Goal: Information Seeking & Learning: Find specific fact

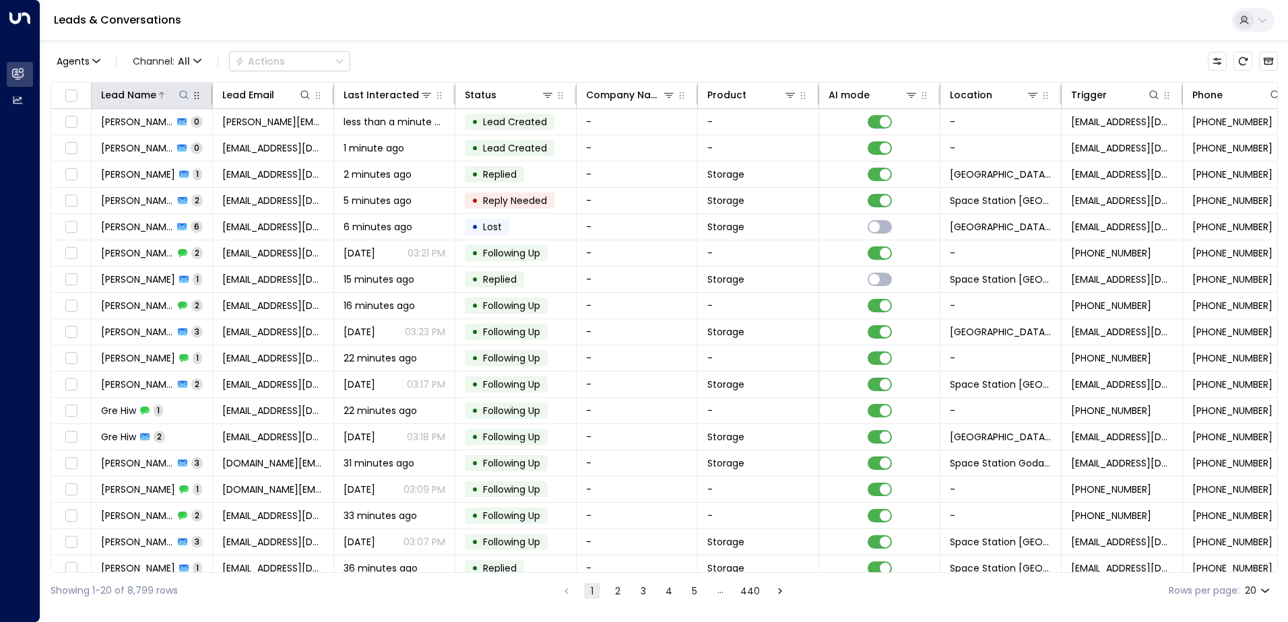
click at [183, 91] on icon at bounding box center [183, 94] width 9 height 9
click at [140, 142] on input "text" at bounding box center [184, 143] width 186 height 25
type input "*****"
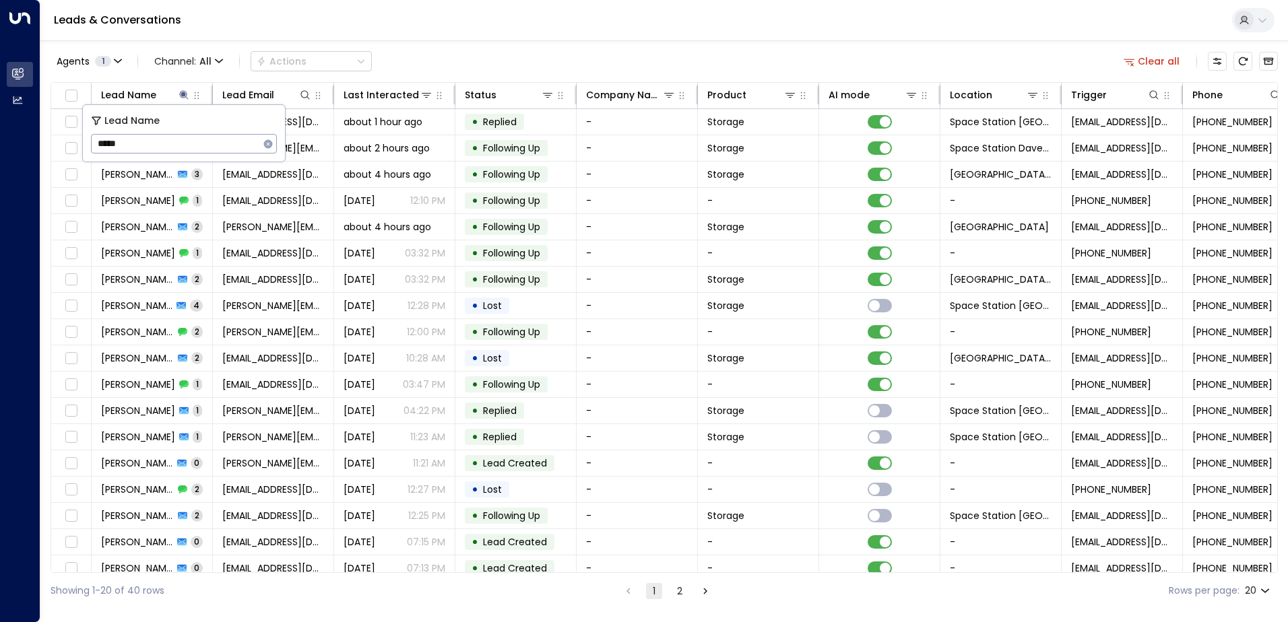
click at [445, 65] on div "Agents 1 Channel: All Actions Clear all" at bounding box center [664, 61] width 1227 height 28
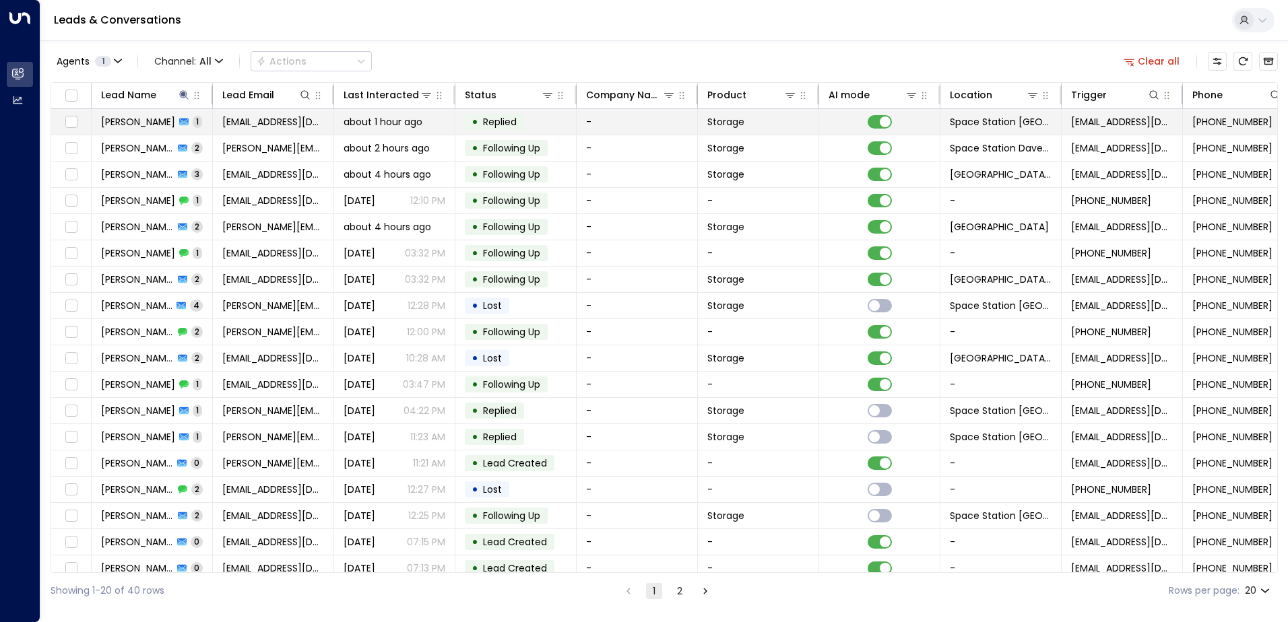
click at [537, 121] on td "• Replied" at bounding box center [515, 122] width 121 height 26
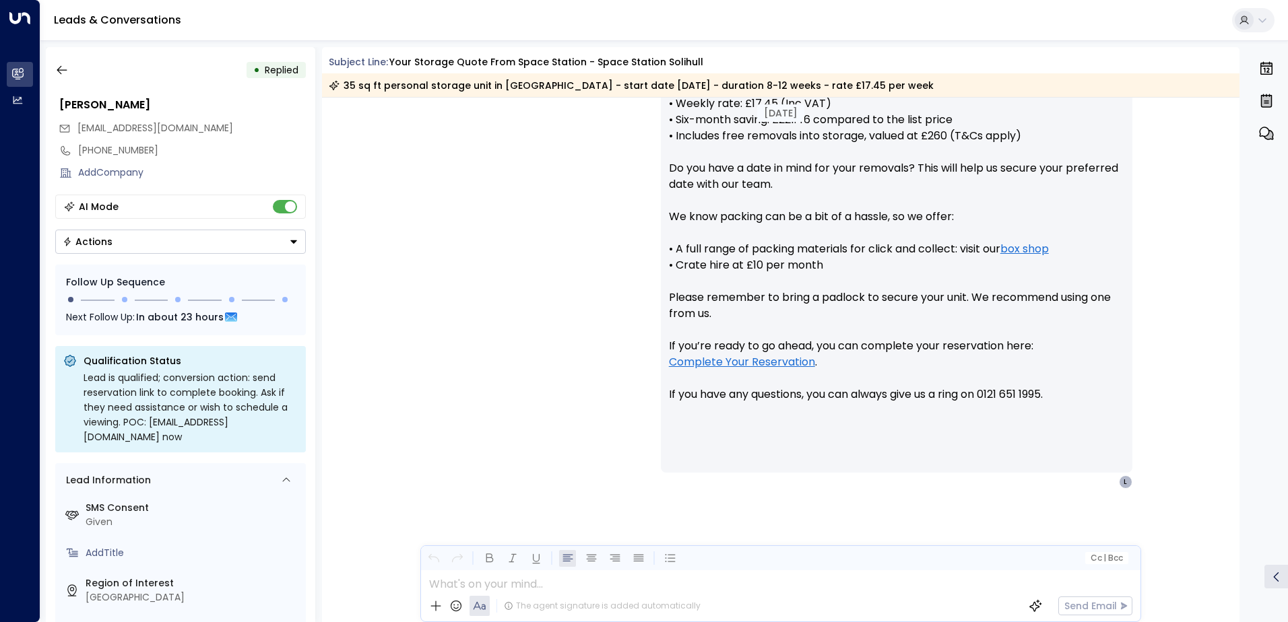
scroll to position [580, 0]
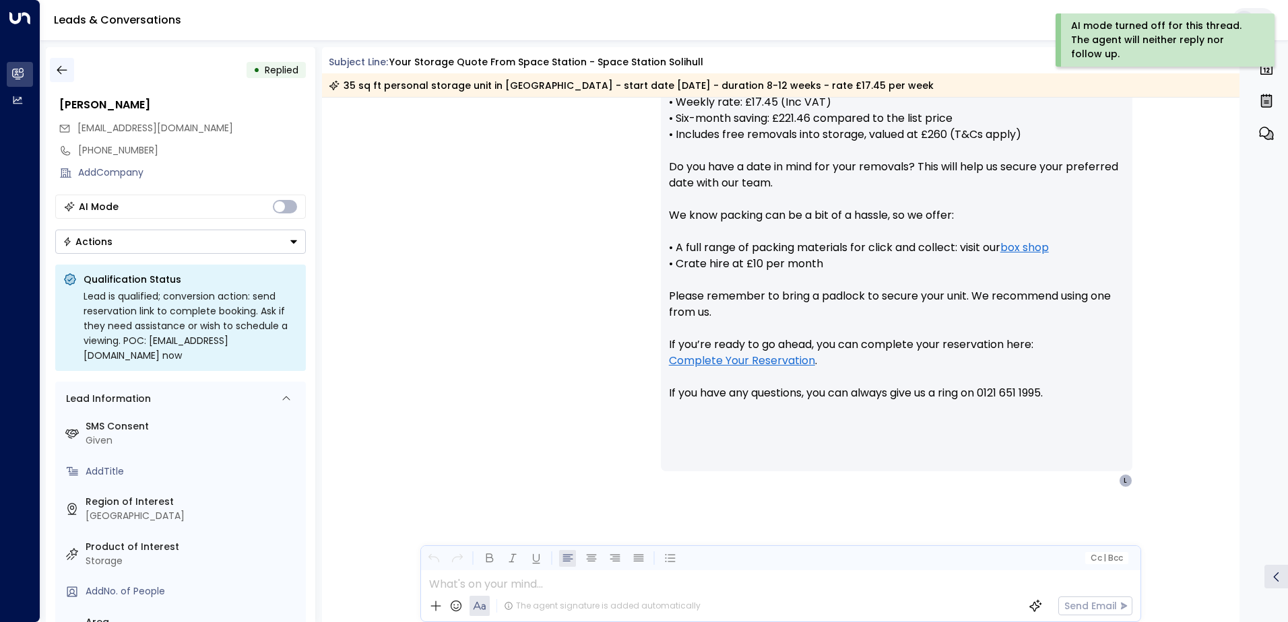
click at [69, 70] on button "button" at bounding box center [62, 70] width 24 height 24
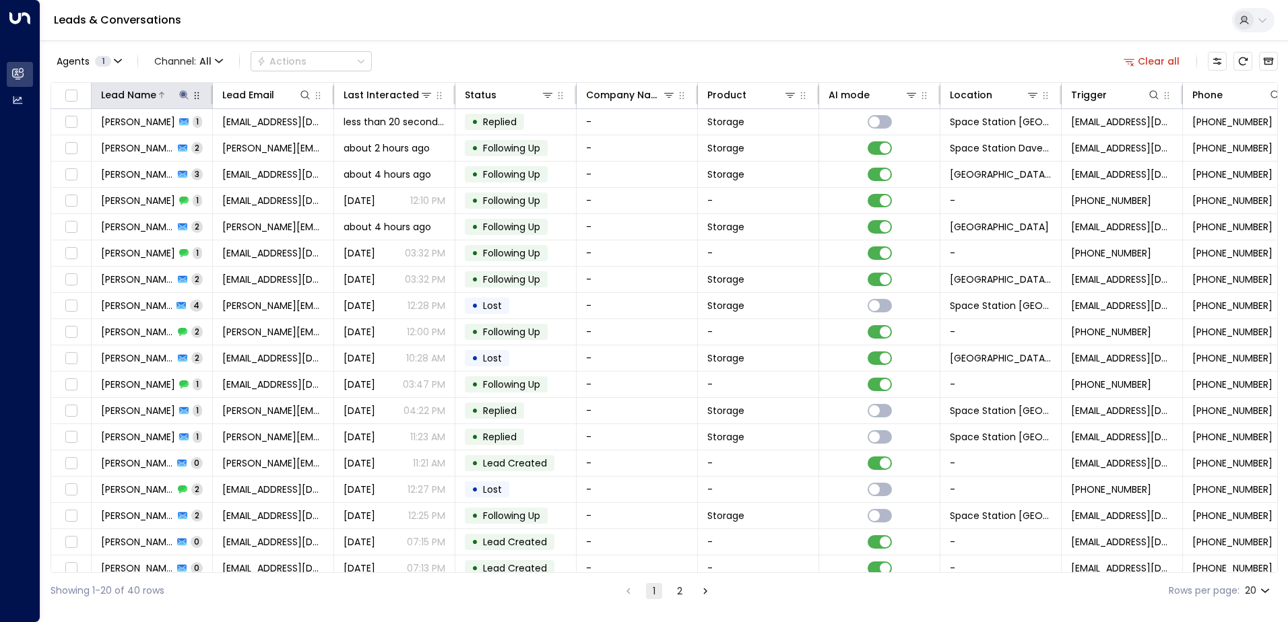
click at [187, 93] on icon at bounding box center [183, 94] width 9 height 9
type input "*"
type input "******"
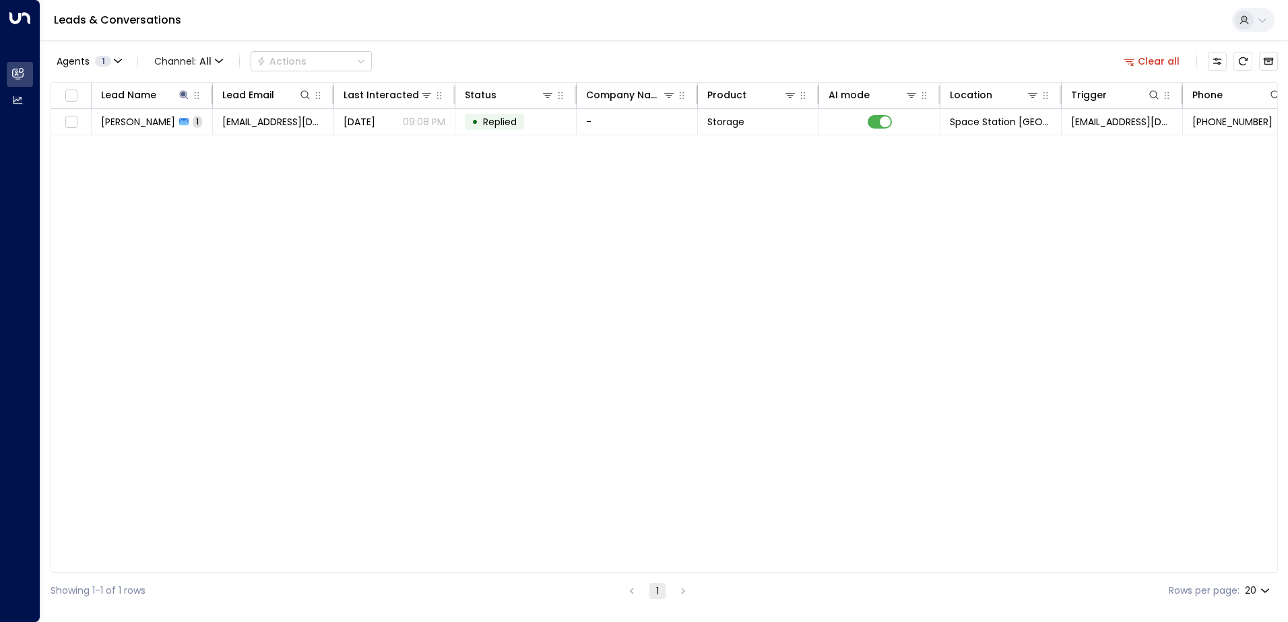
click at [555, 57] on div "Agents 1 Channel: All Actions Clear all" at bounding box center [664, 61] width 1227 height 28
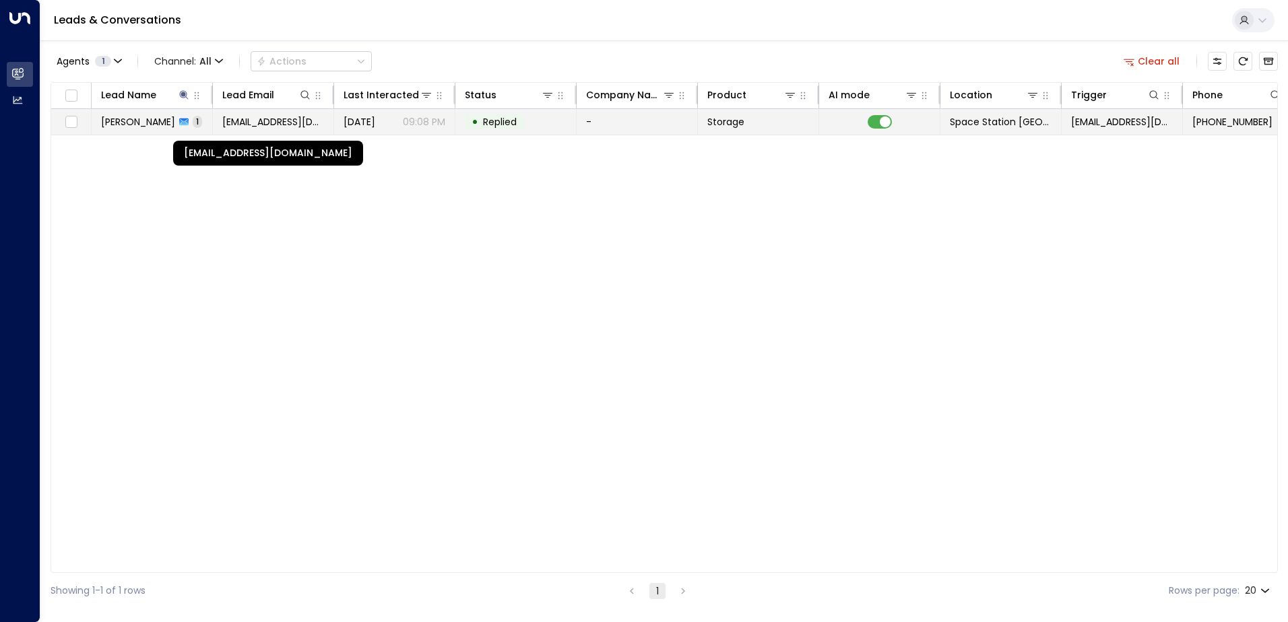
click at [309, 123] on span "[EMAIL_ADDRESS][DOMAIN_NAME]" at bounding box center [273, 121] width 102 height 13
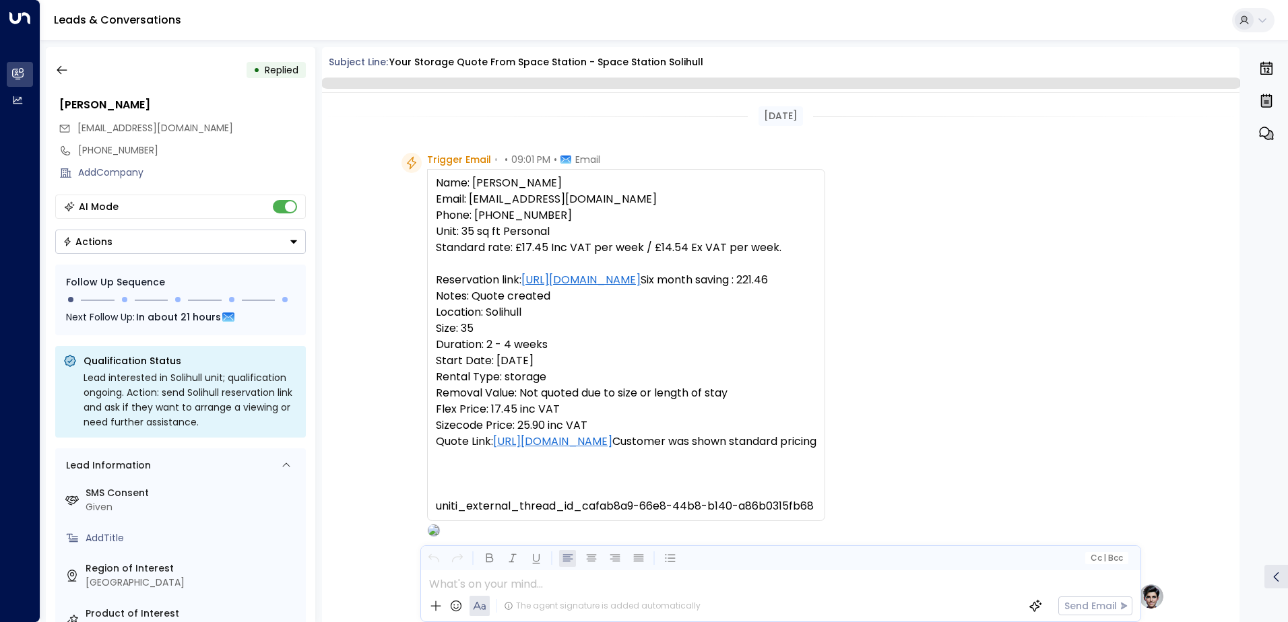
scroll to position [508, 0]
